Goal: Contribute content: Contribute content

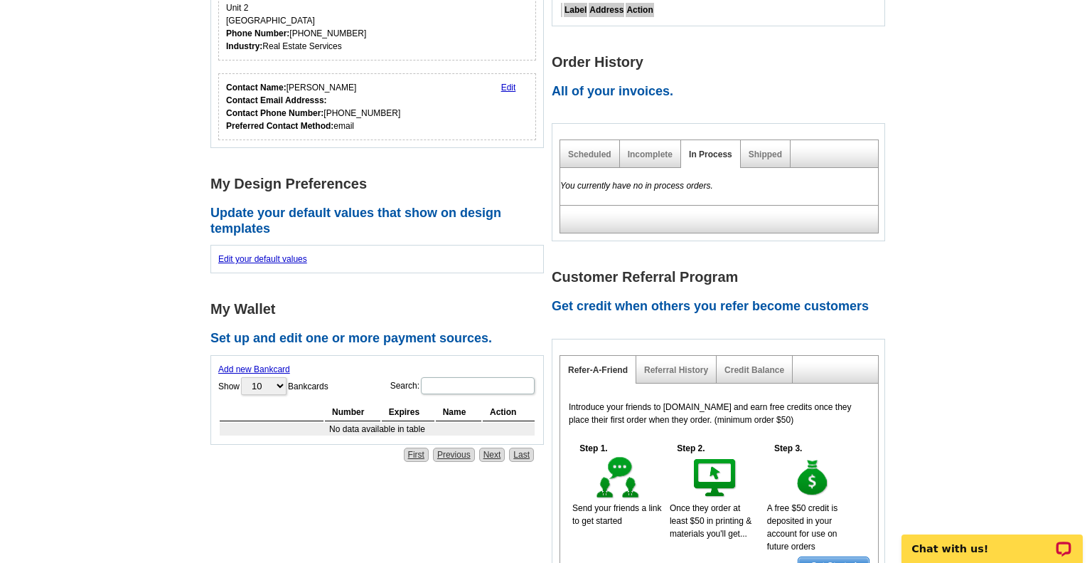
scroll to position [358, 0]
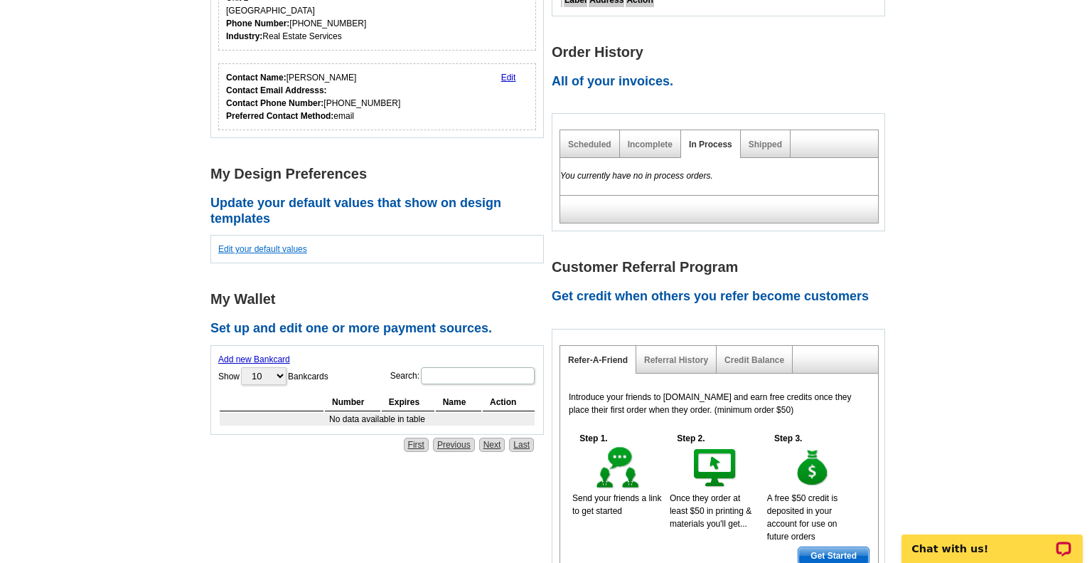
click at [248, 248] on link "Edit your default values" at bounding box center [262, 249] width 89 height 10
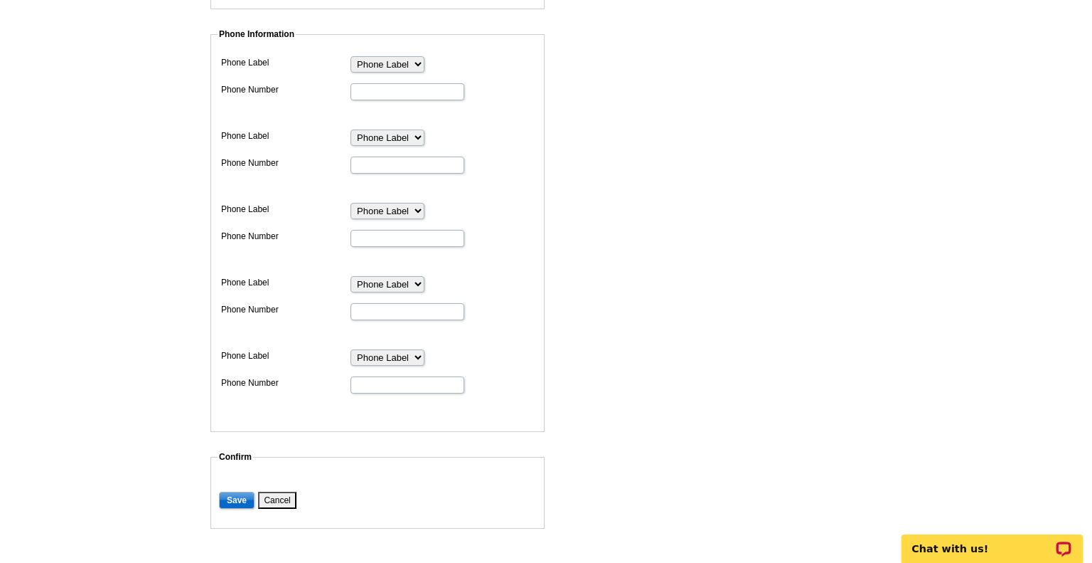
scroll to position [398, 0]
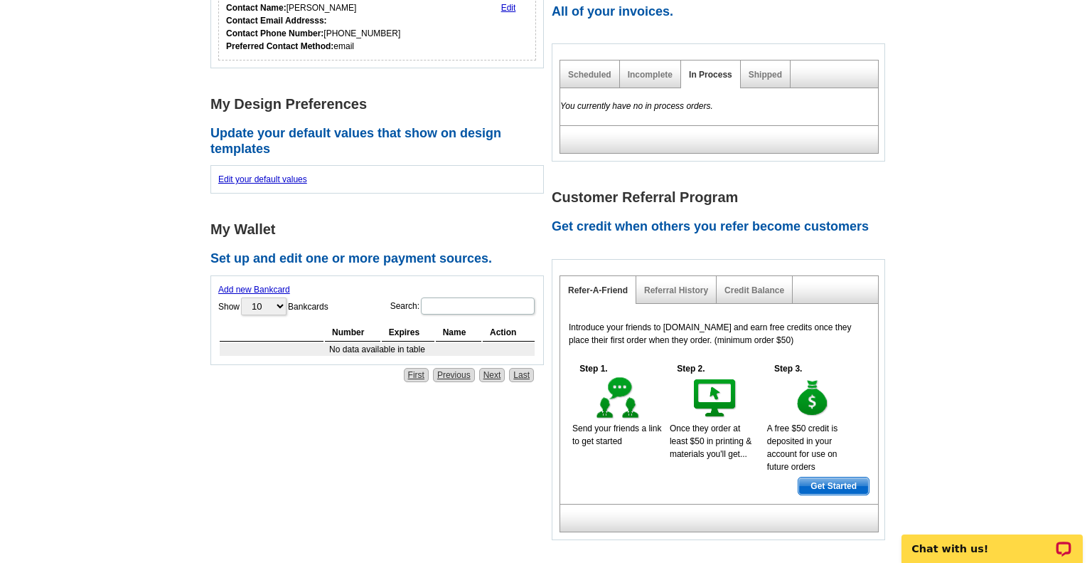
scroll to position [447, 0]
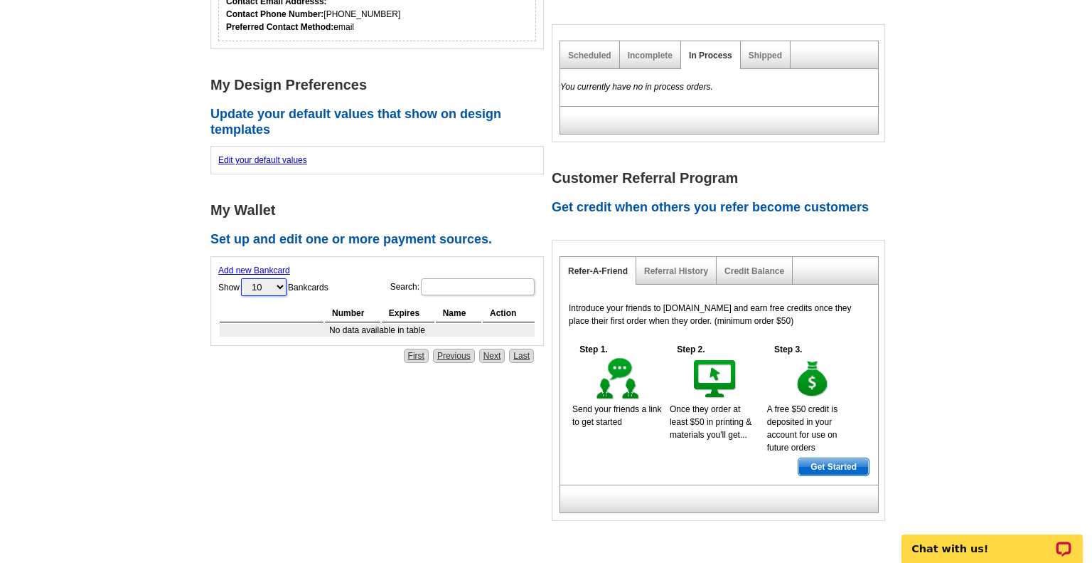
click at [273, 285] on select "10 25 50 100" at bounding box center [264, 287] width 46 height 18
click at [243, 278] on select "10 25 50 100" at bounding box center [264, 287] width 46 height 18
click at [432, 289] on input "Search:" at bounding box center [478, 286] width 114 height 17
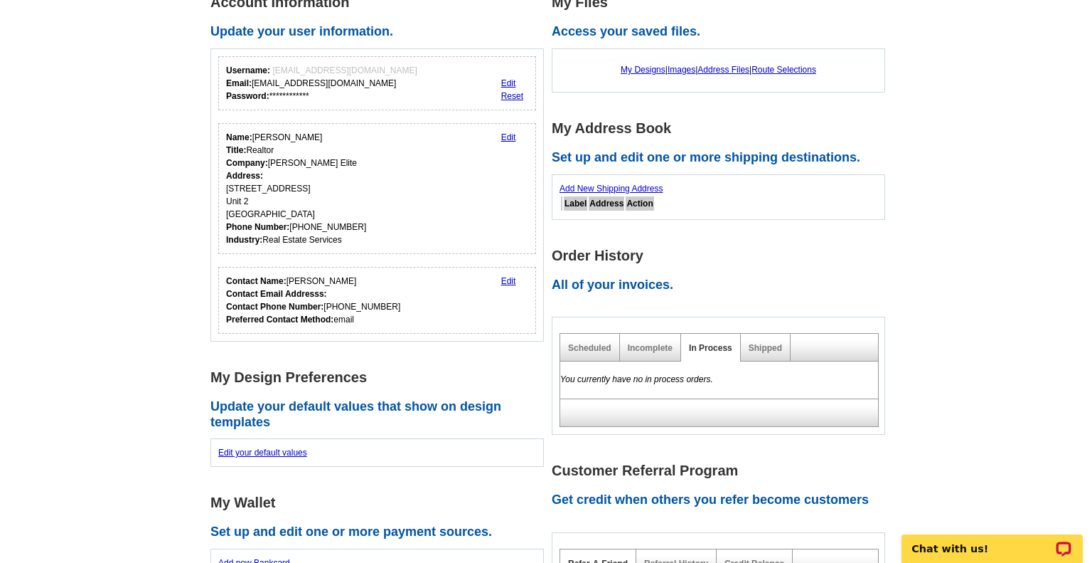
scroll to position [60, 0]
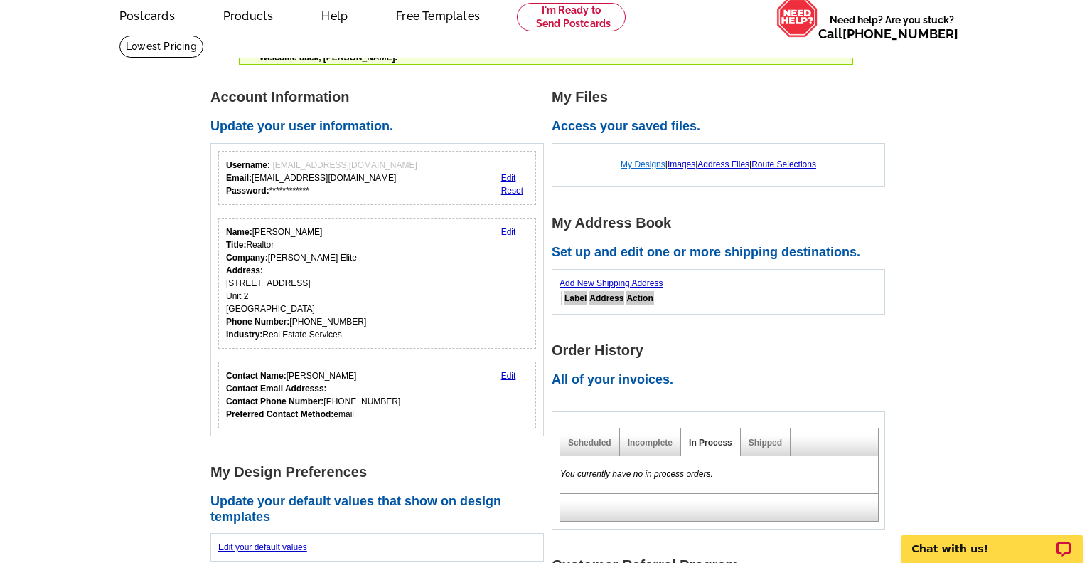
click at [624, 162] on link "My Designs" at bounding box center [643, 164] width 45 height 10
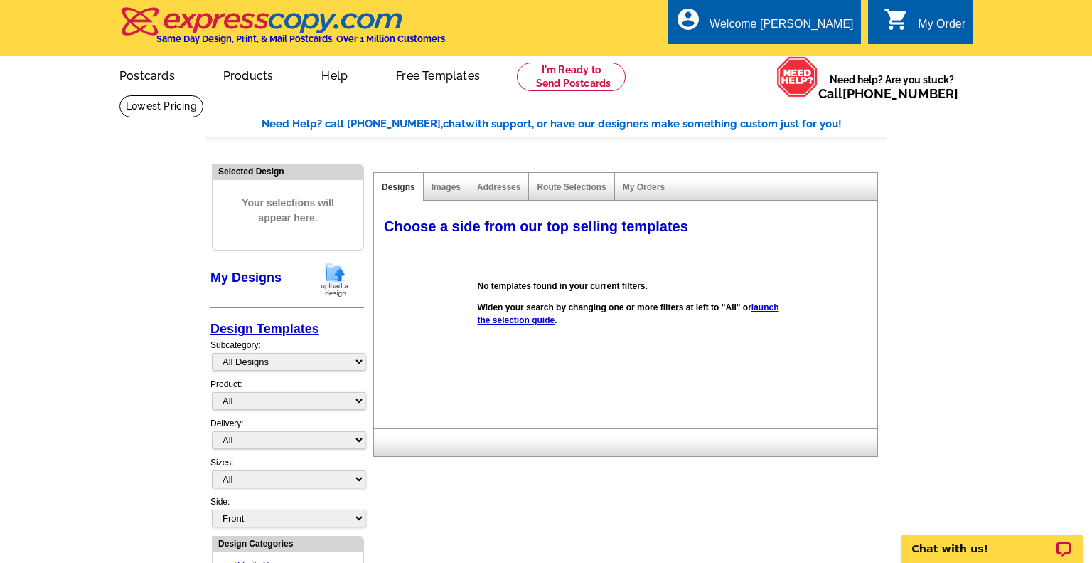
click at [338, 276] on img at bounding box center [335, 279] width 37 height 36
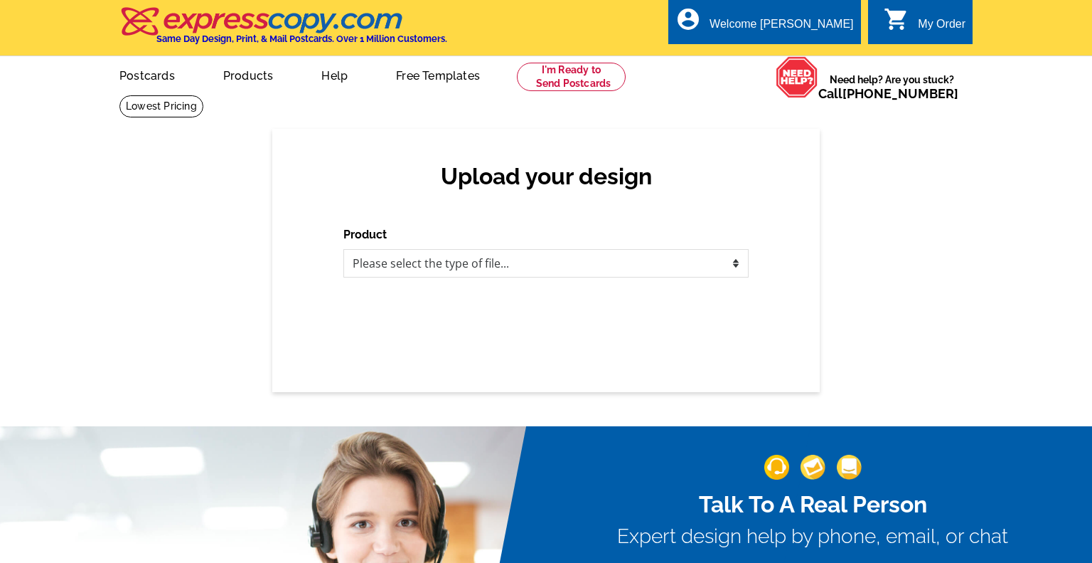
click at [240, 277] on div "Upload your design Product Please select the type of file... Postcards Business…" at bounding box center [546, 260] width 1092 height 263
click at [499, 265] on select "Please select the type of file... Postcards Business Cards Letters and flyers G…" at bounding box center [546, 263] width 405 height 28
select select "1"
click at [344, 249] on select "Please select the type of file... Postcards Business Cards Letters and flyers G…" at bounding box center [546, 263] width 405 height 28
